Goal: Transaction & Acquisition: Purchase product/service

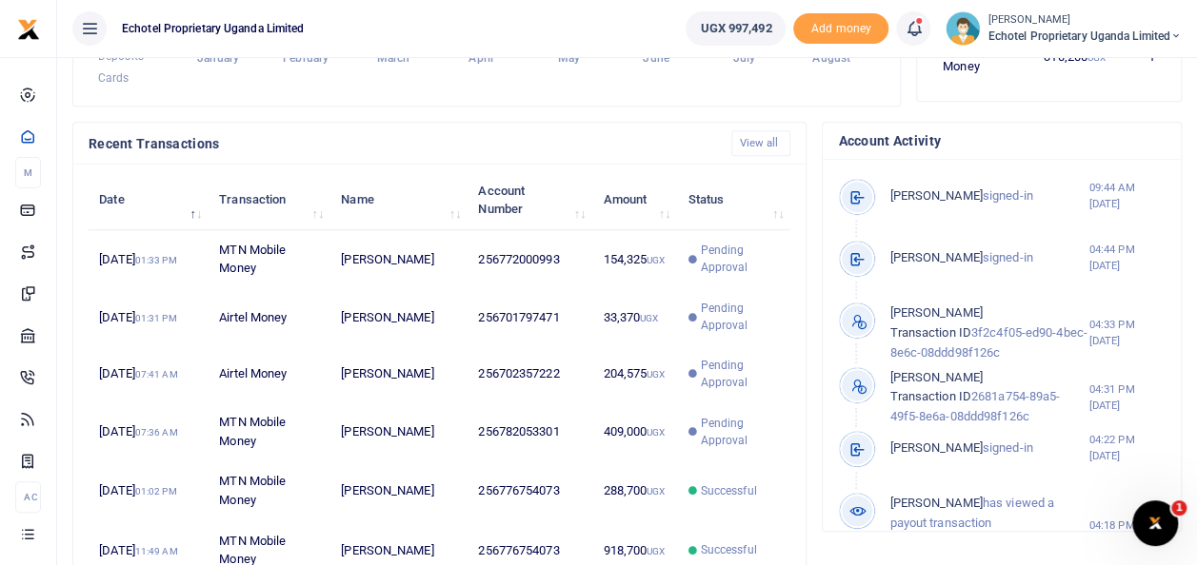
scroll to position [571, 0]
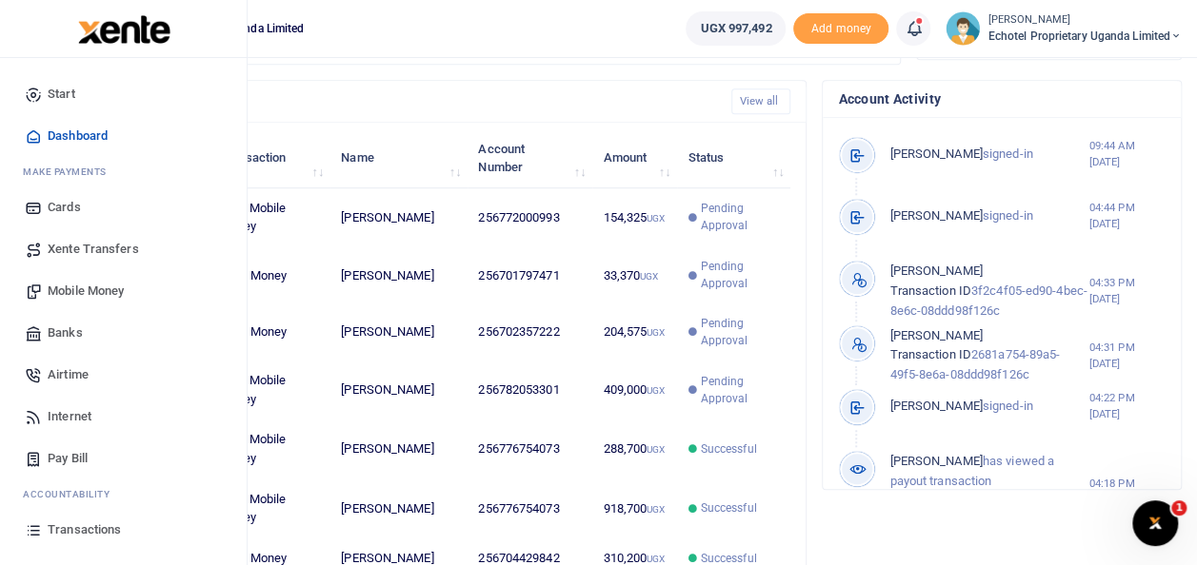
click at [93, 288] on span "Mobile Money" at bounding box center [86, 291] width 76 height 19
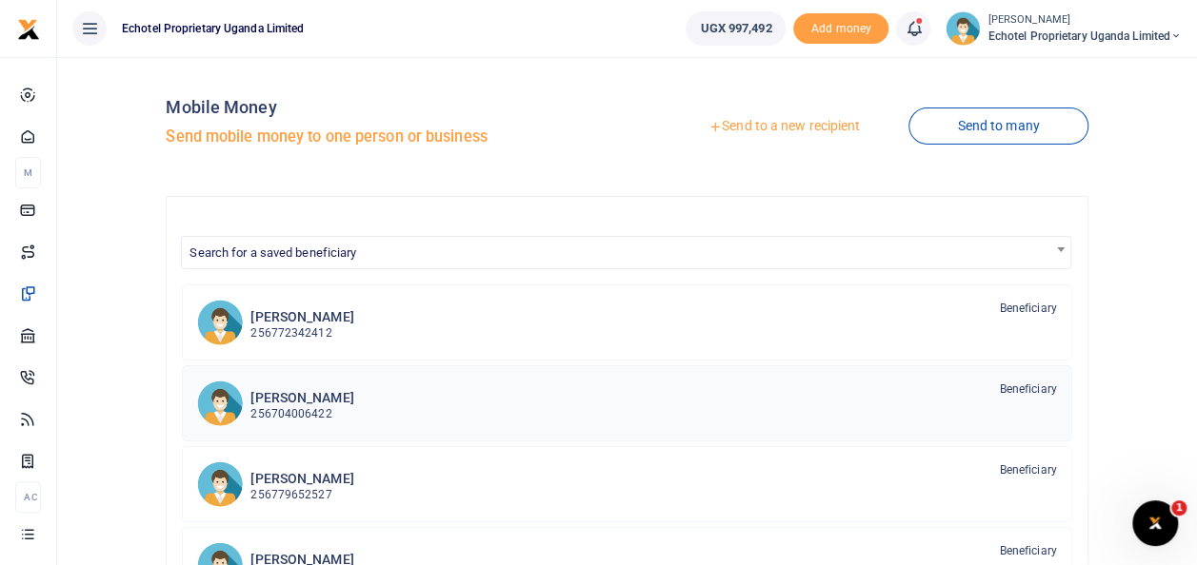
click at [301, 404] on h6 "[PERSON_NAME]" at bounding box center [301, 398] width 103 height 16
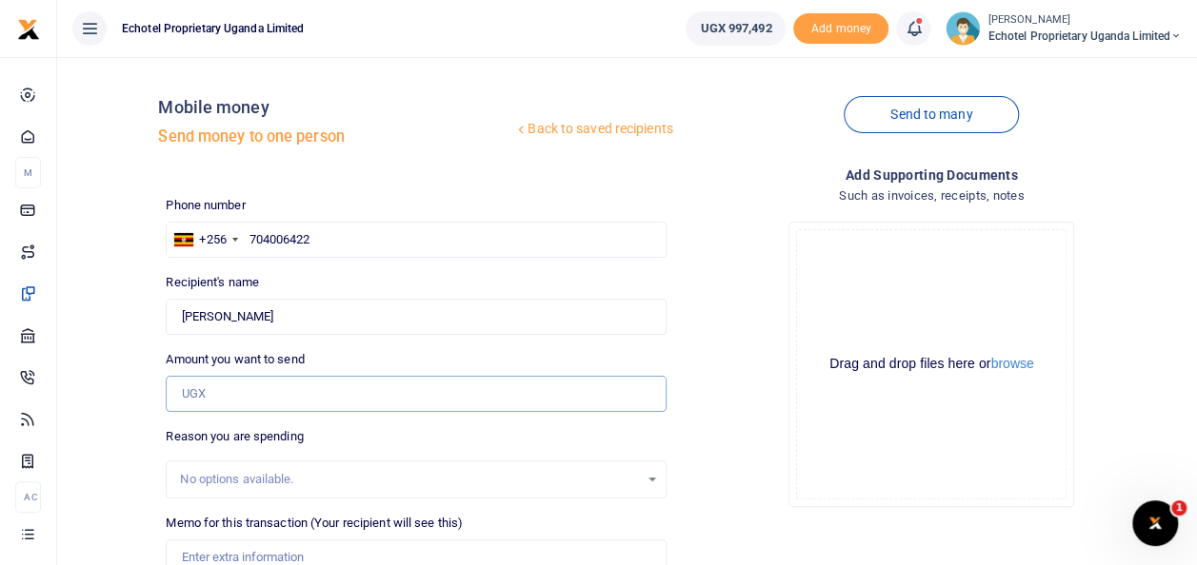
click at [211, 386] on input "Amount you want to send" at bounding box center [416, 394] width 500 height 36
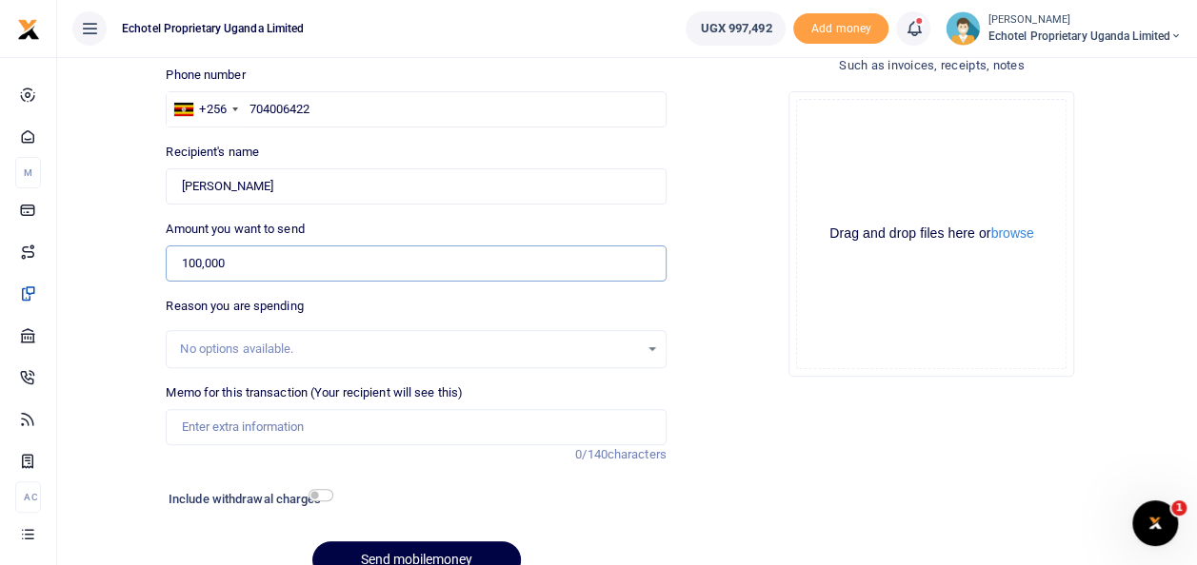
scroll to position [190, 0]
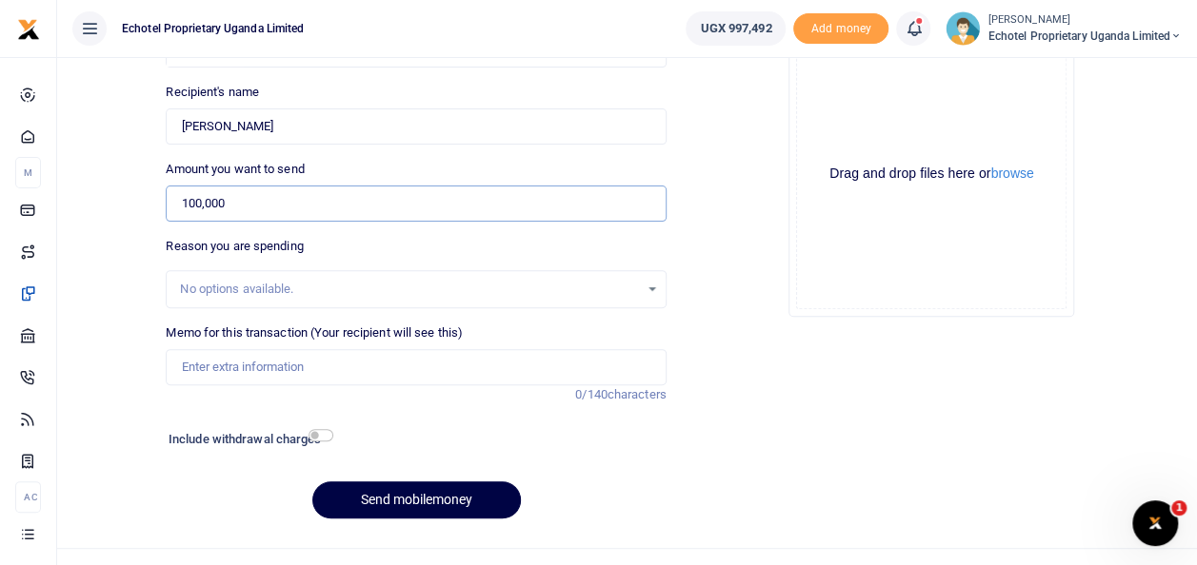
type input "100,000"
click at [212, 363] on input "Memo for this transaction (Your recipient will see this)" at bounding box center [416, 367] width 500 height 36
click at [385, 373] on input "Memo for this transaction (Your recipient will see this)" at bounding box center [416, 367] width 500 height 36
type input "Purchase of bid for AMREF"
click at [319, 429] on input "checkbox" at bounding box center [320, 435] width 25 height 12
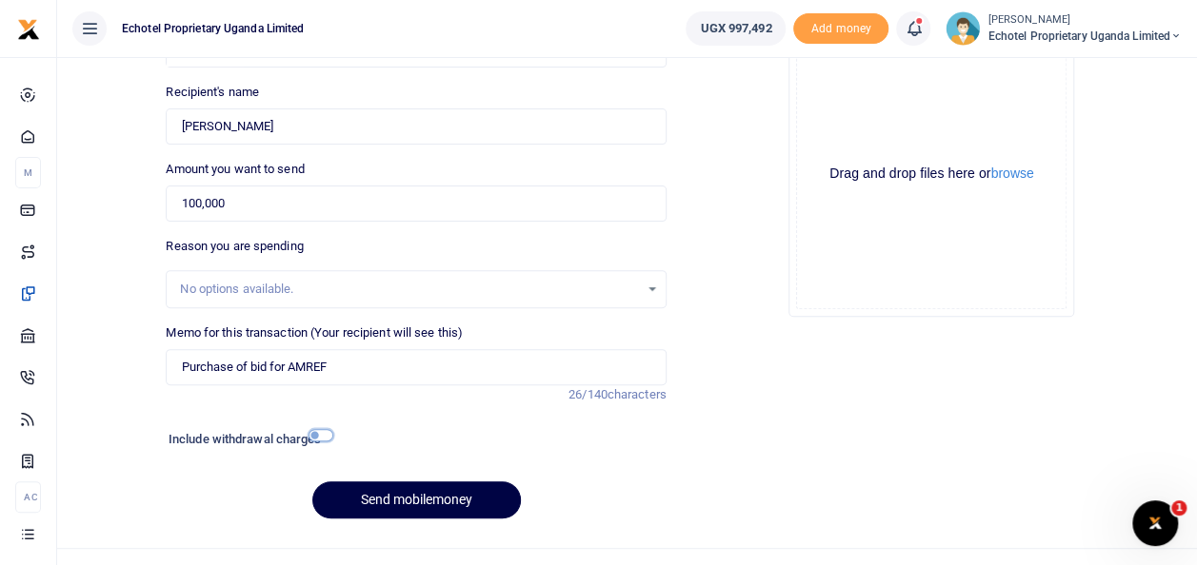
checkbox input "true"
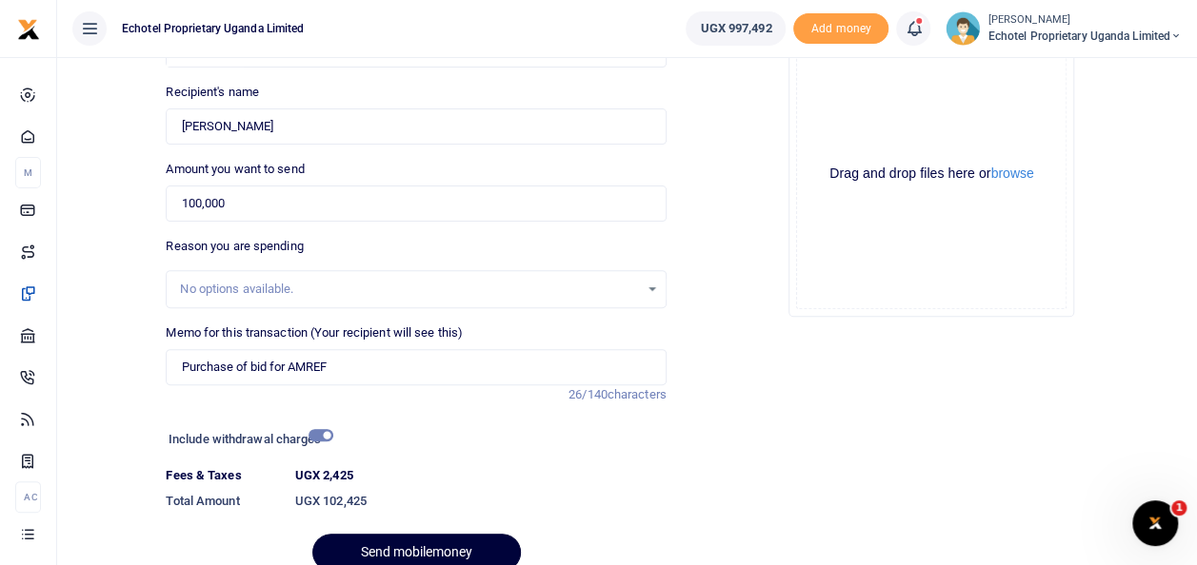
click at [426, 552] on button "Send mobilemoney" at bounding box center [416, 552] width 208 height 37
